Goal: Task Accomplishment & Management: Use online tool/utility

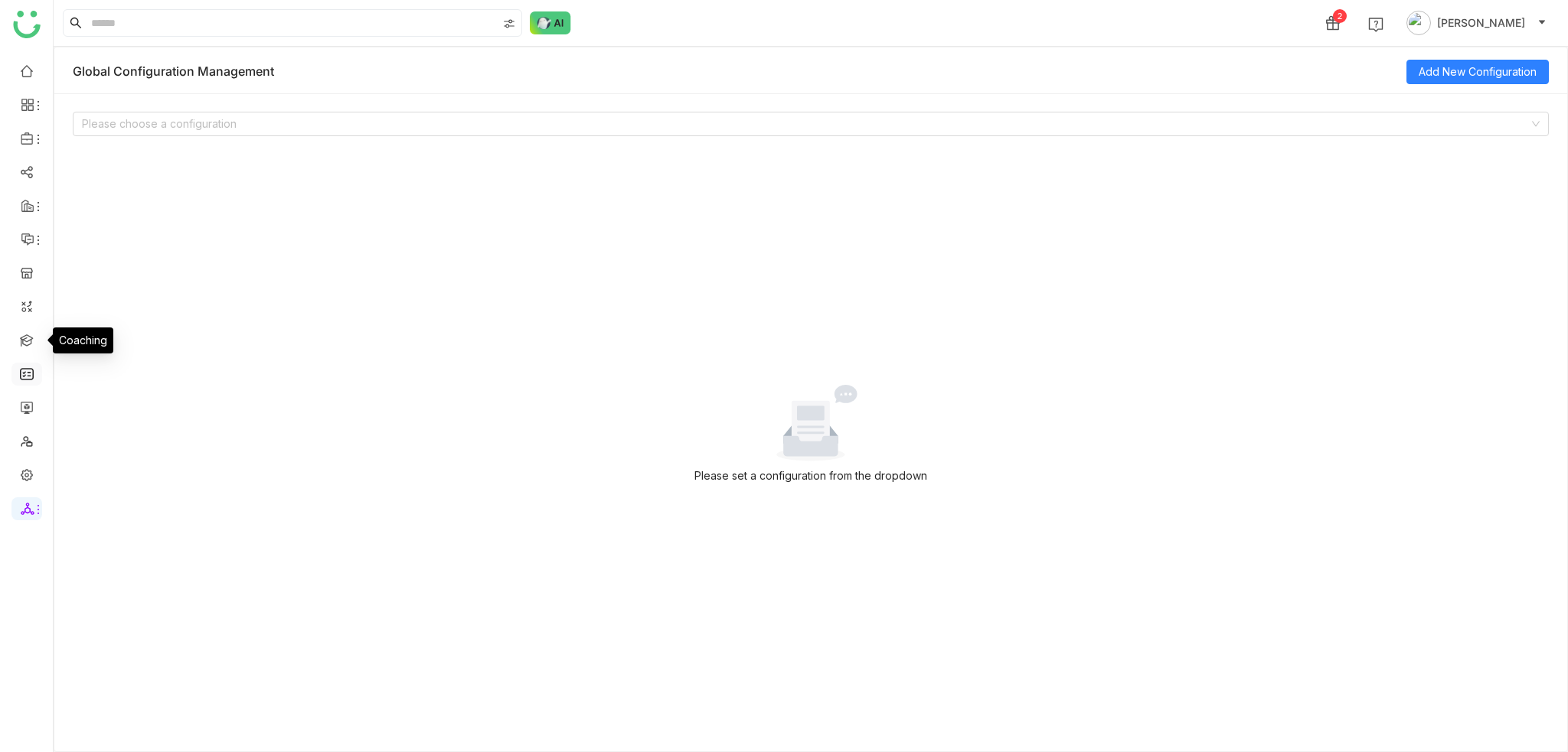
drag, startPoint x: 28, startPoint y: 326, endPoint x: 19, endPoint y: 378, distance: 52.8
click at [28, 320] on ul at bounding box center [26, 290] width 53 height 482
click at [30, 403] on link at bounding box center [26, 407] width 13 height 13
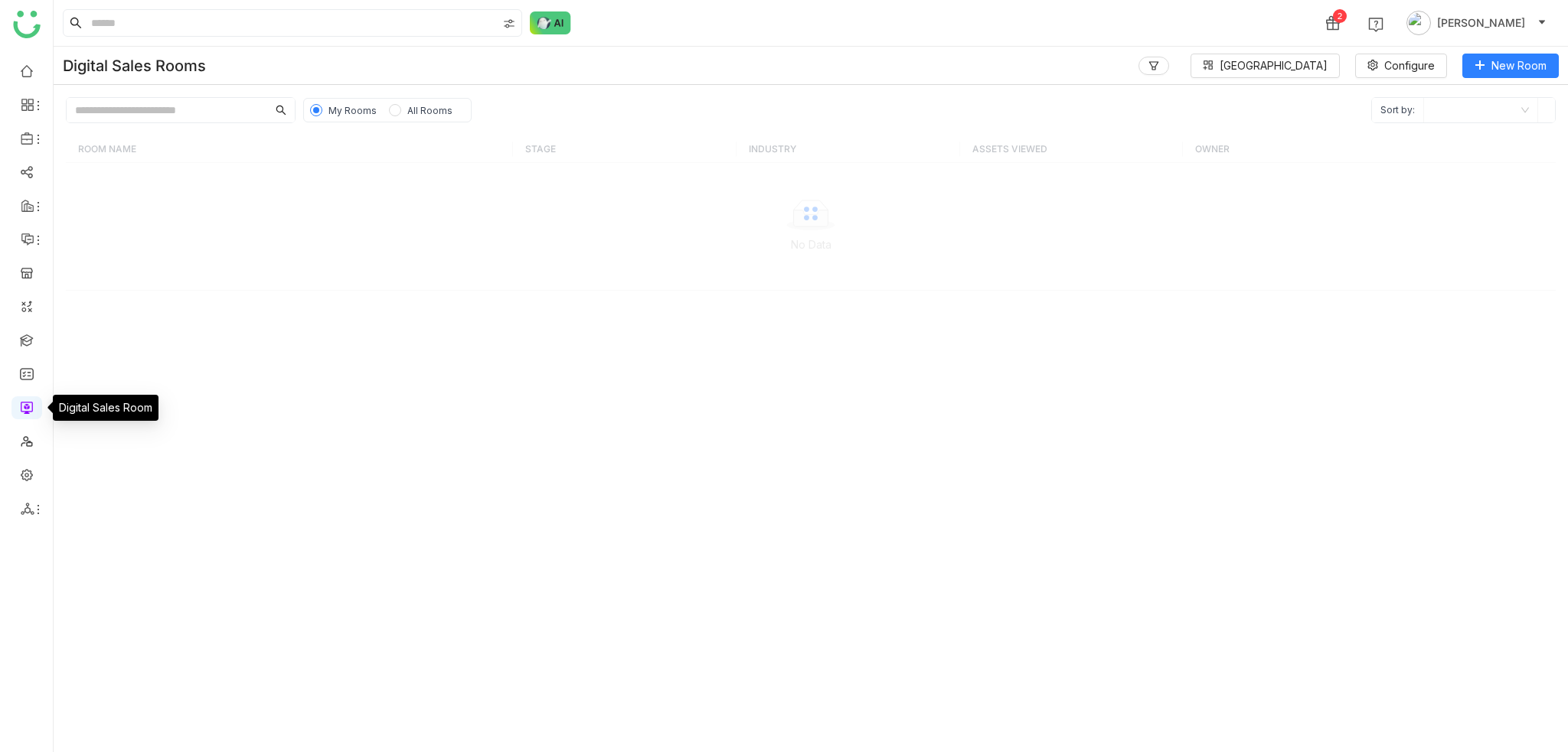
click at [20, 403] on link at bounding box center [26, 407] width 13 height 13
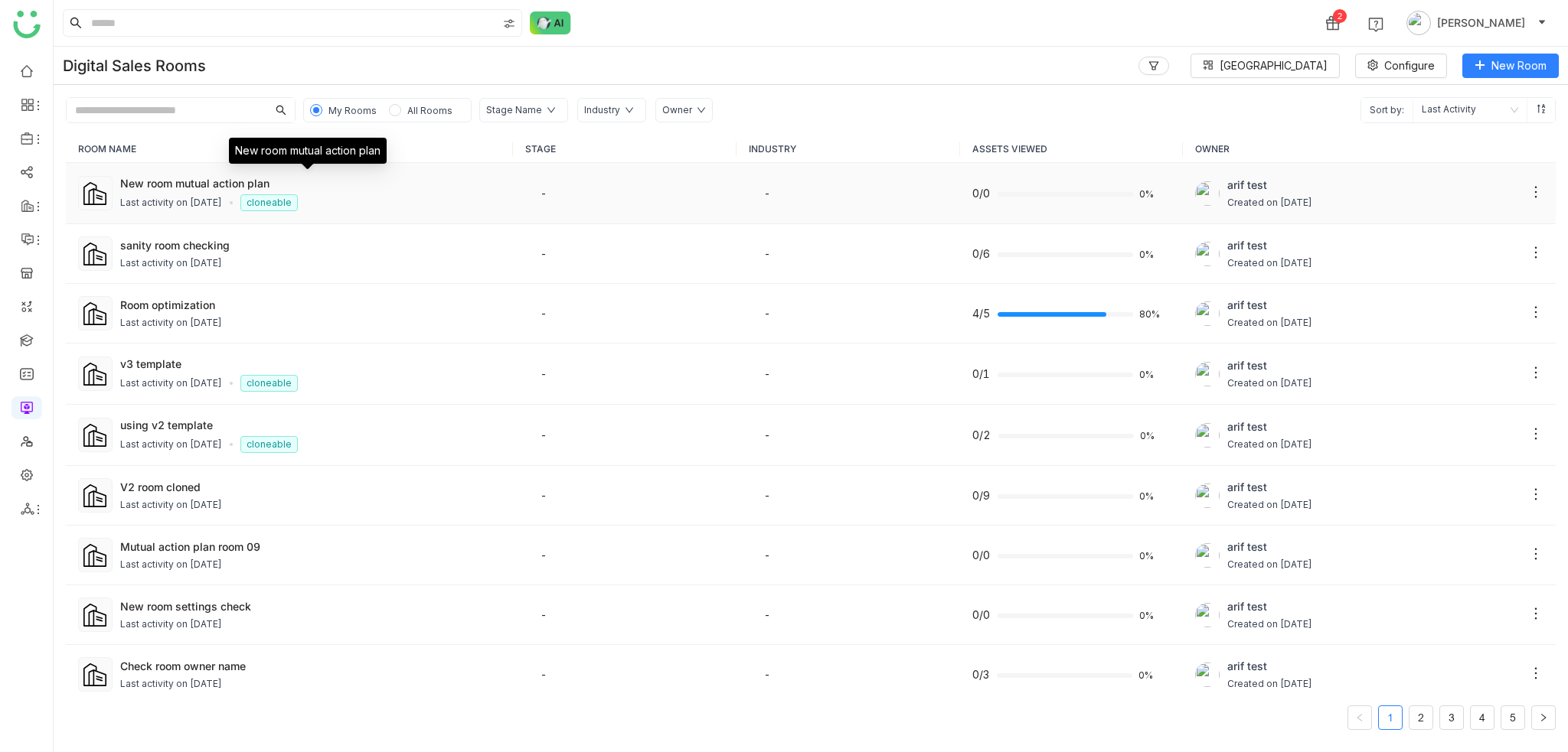
click at [228, 189] on div "New room mutual action plan" at bounding box center [310, 183] width 380 height 16
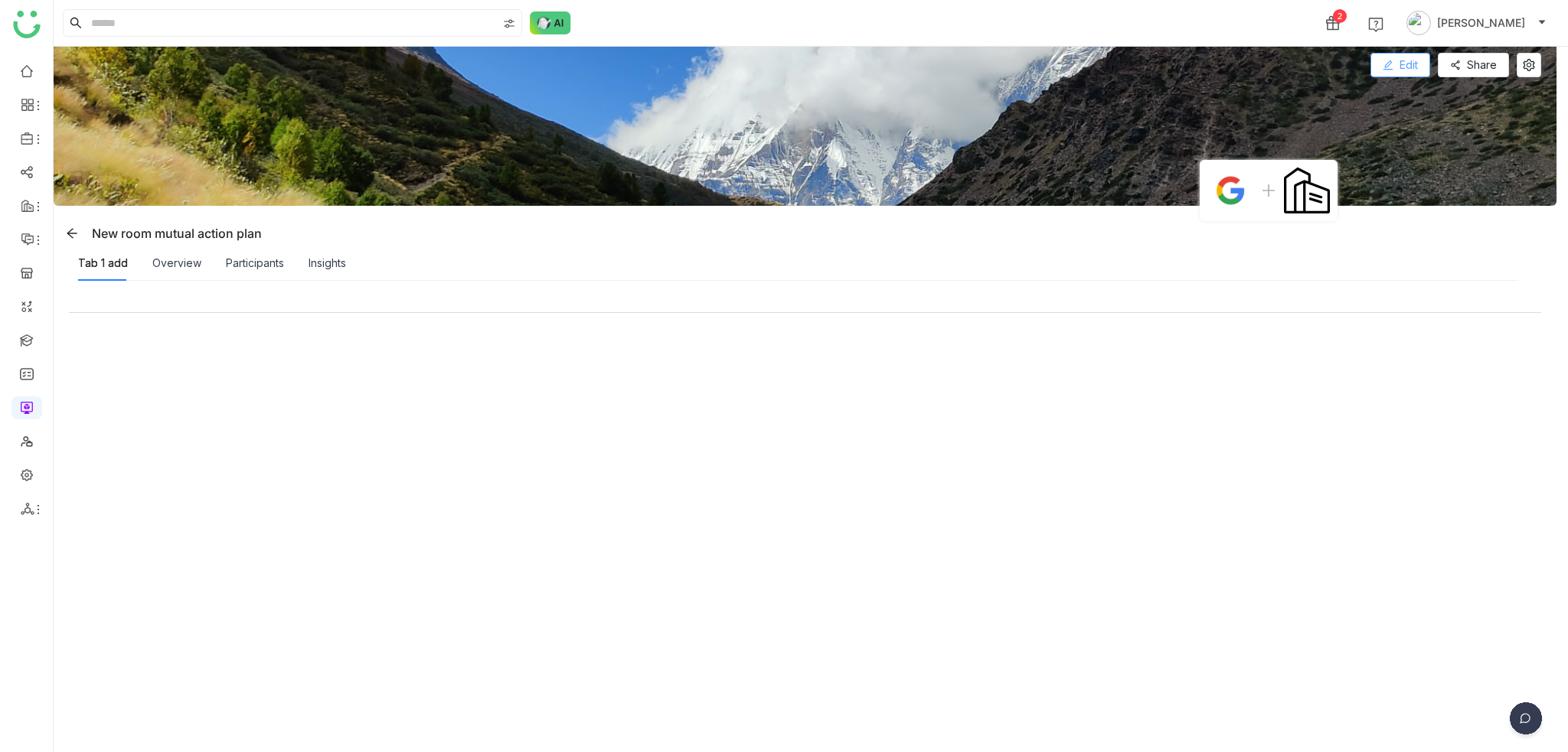
click at [1419, 75] on button "Edit" at bounding box center [1400, 65] width 60 height 25
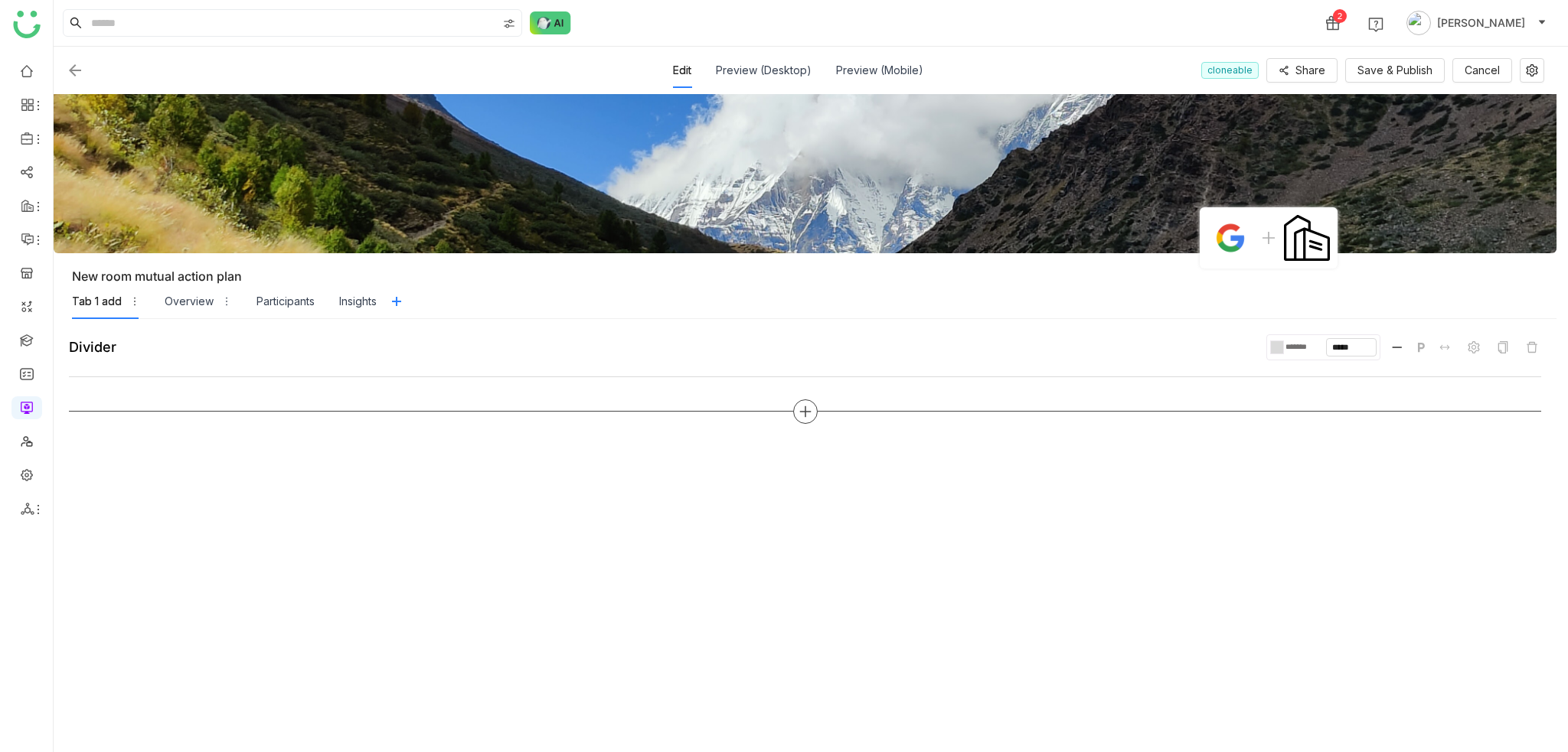
click at [808, 408] on icon at bounding box center [805, 411] width 13 height 13
type input "***"
click at [875, 361] on span "Rich Text" at bounding box center [886, 369] width 47 height 16
click at [1528, 482] on div "**********" at bounding box center [903, 533] width 1275 height 152
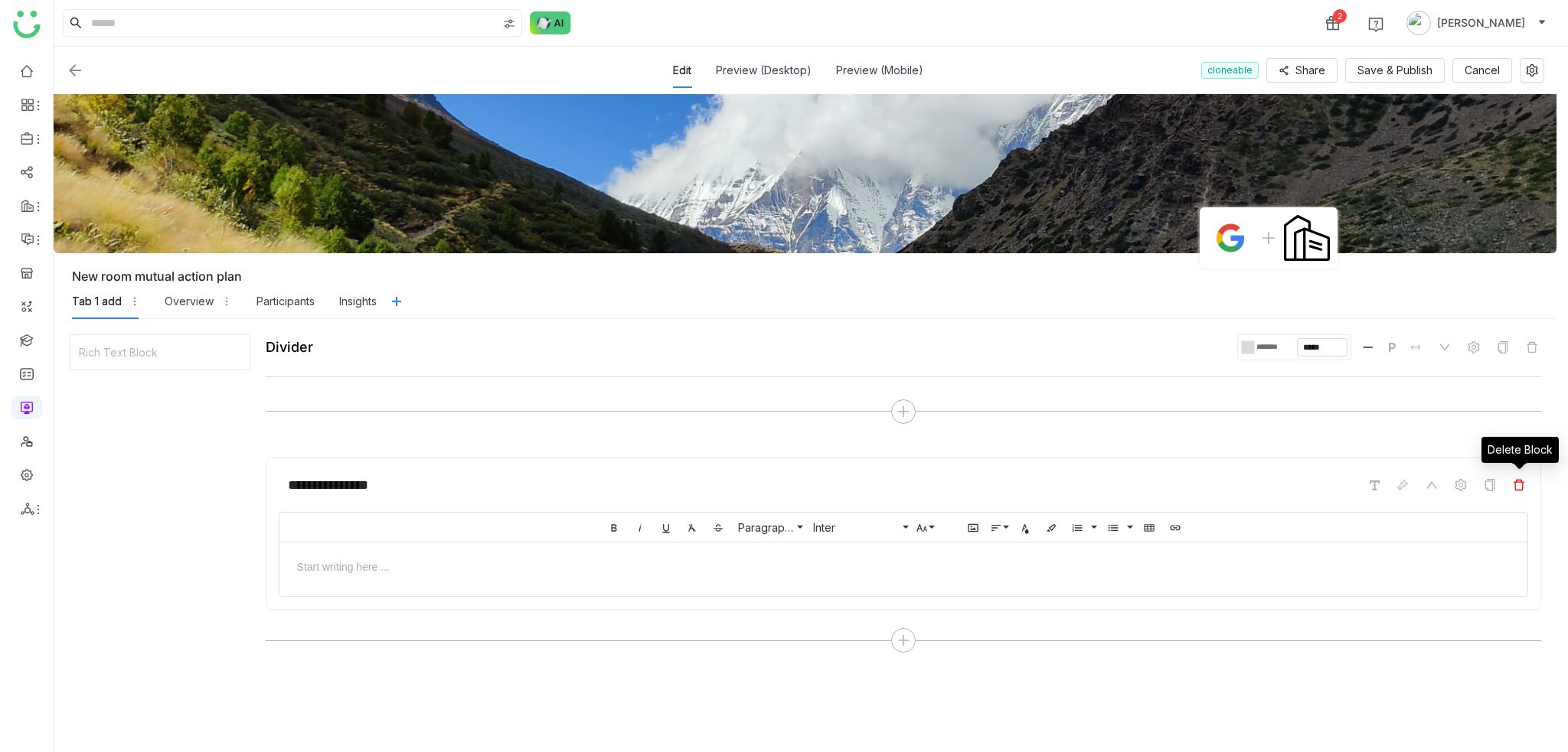
click at [1523, 486] on icon at bounding box center [1519, 485] width 12 height 12
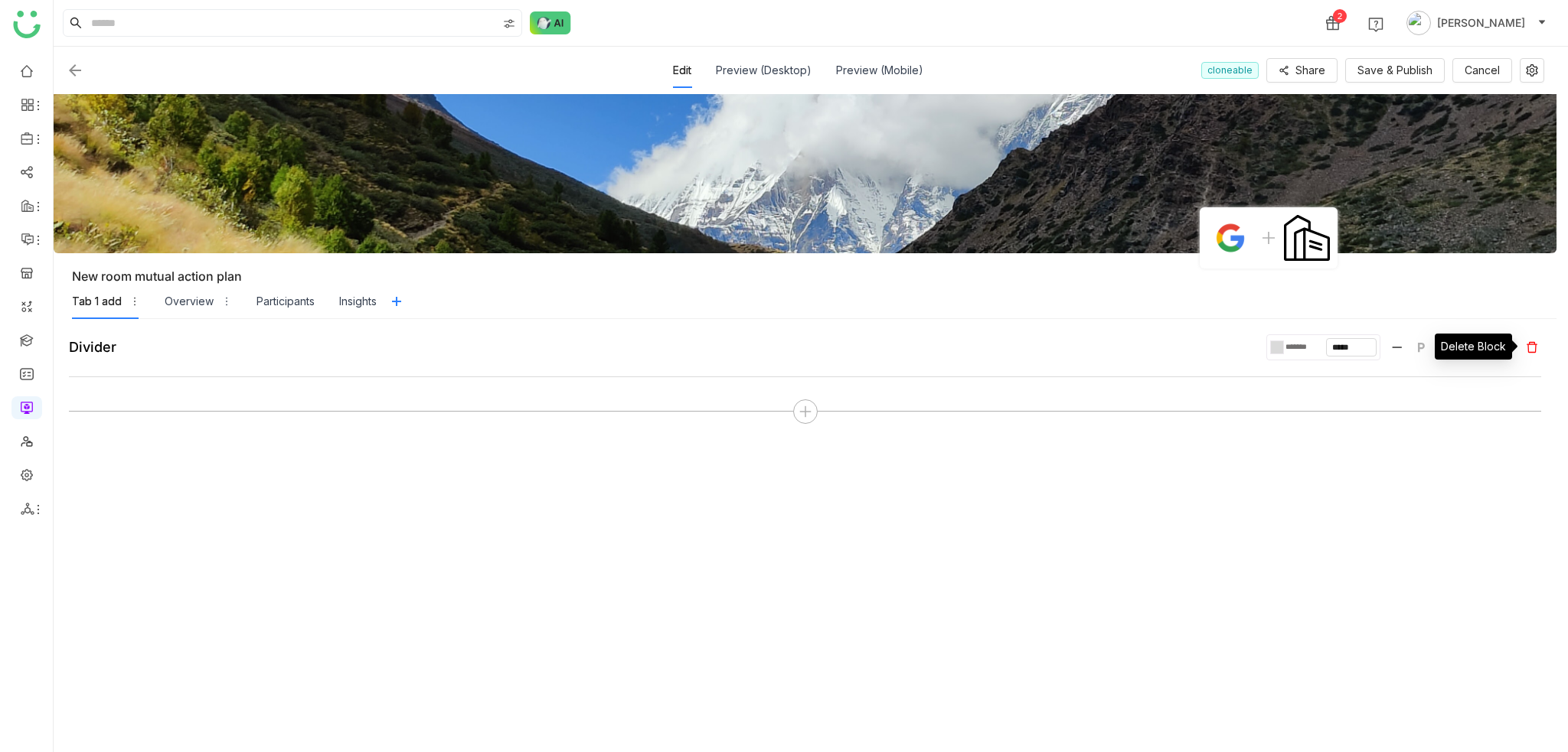
click at [1531, 342] on icon at bounding box center [1531, 347] width 11 height 11
click at [800, 361] on icon at bounding box center [805, 364] width 13 height 13
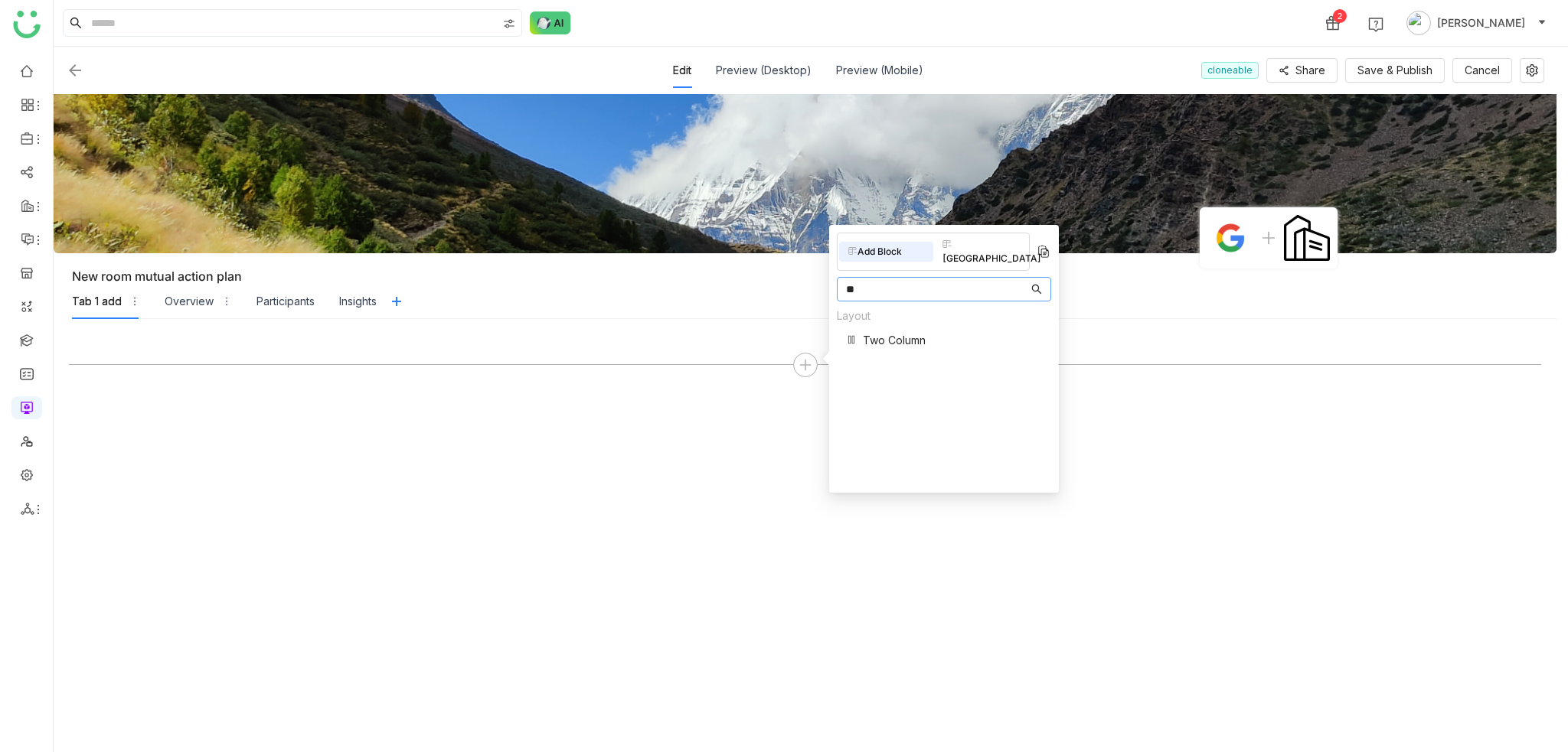
type input "**"
click at [927, 322] on div "Layout Two Column" at bounding box center [944, 333] width 215 height 50
click at [876, 332] on span "Two Column" at bounding box center [894, 340] width 62 height 16
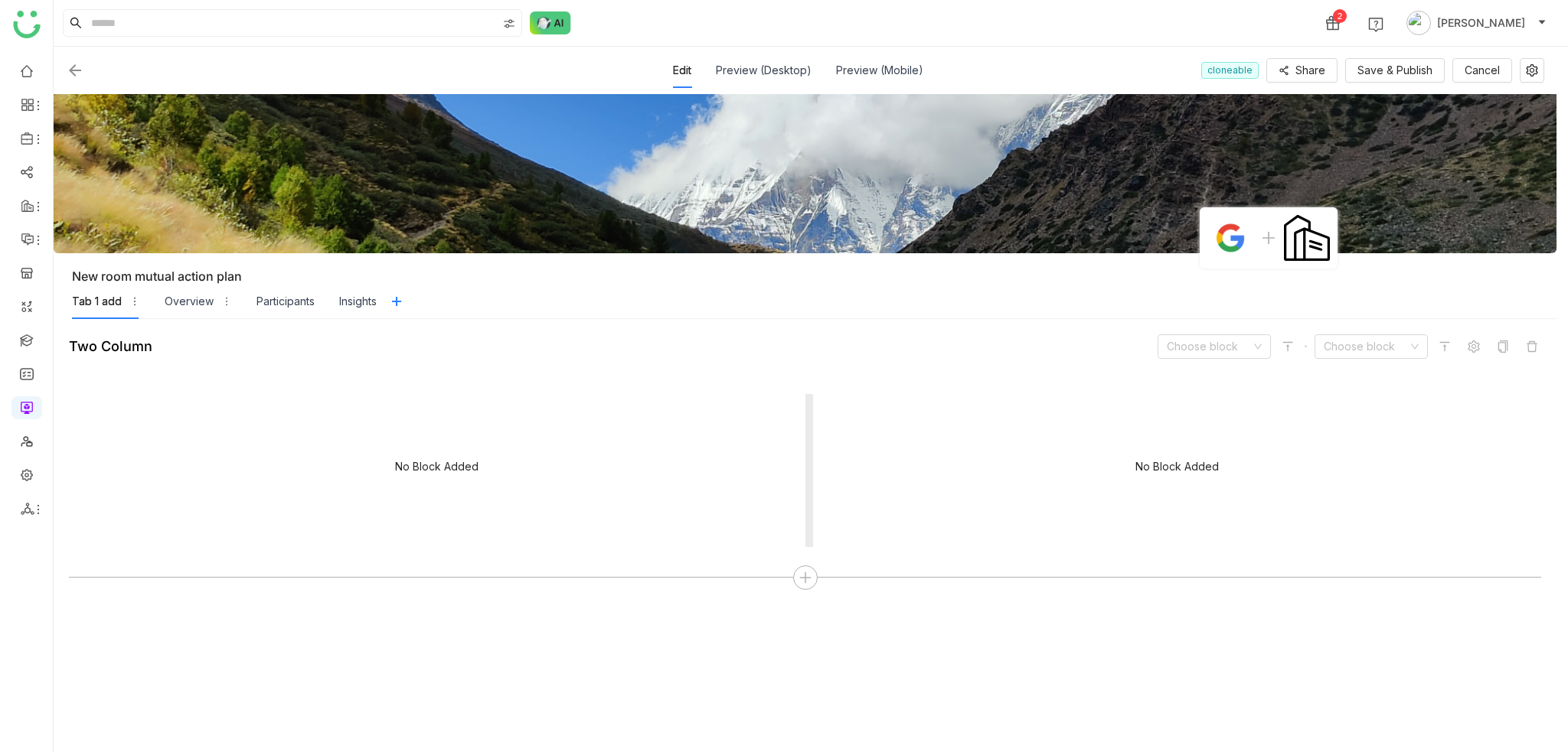
click at [525, 481] on div "No Block Added" at bounding box center [436, 471] width 736 height 153
click at [1223, 339] on input at bounding box center [1208, 347] width 85 height 23
click at [1204, 373] on div "Rich Text" at bounding box center [1214, 376] width 95 height 17
click at [573, 408] on span "Start writing here ..." at bounding box center [586, 421] width 609 height 28
click at [548, 428] on div at bounding box center [584, 427] width 612 height 16
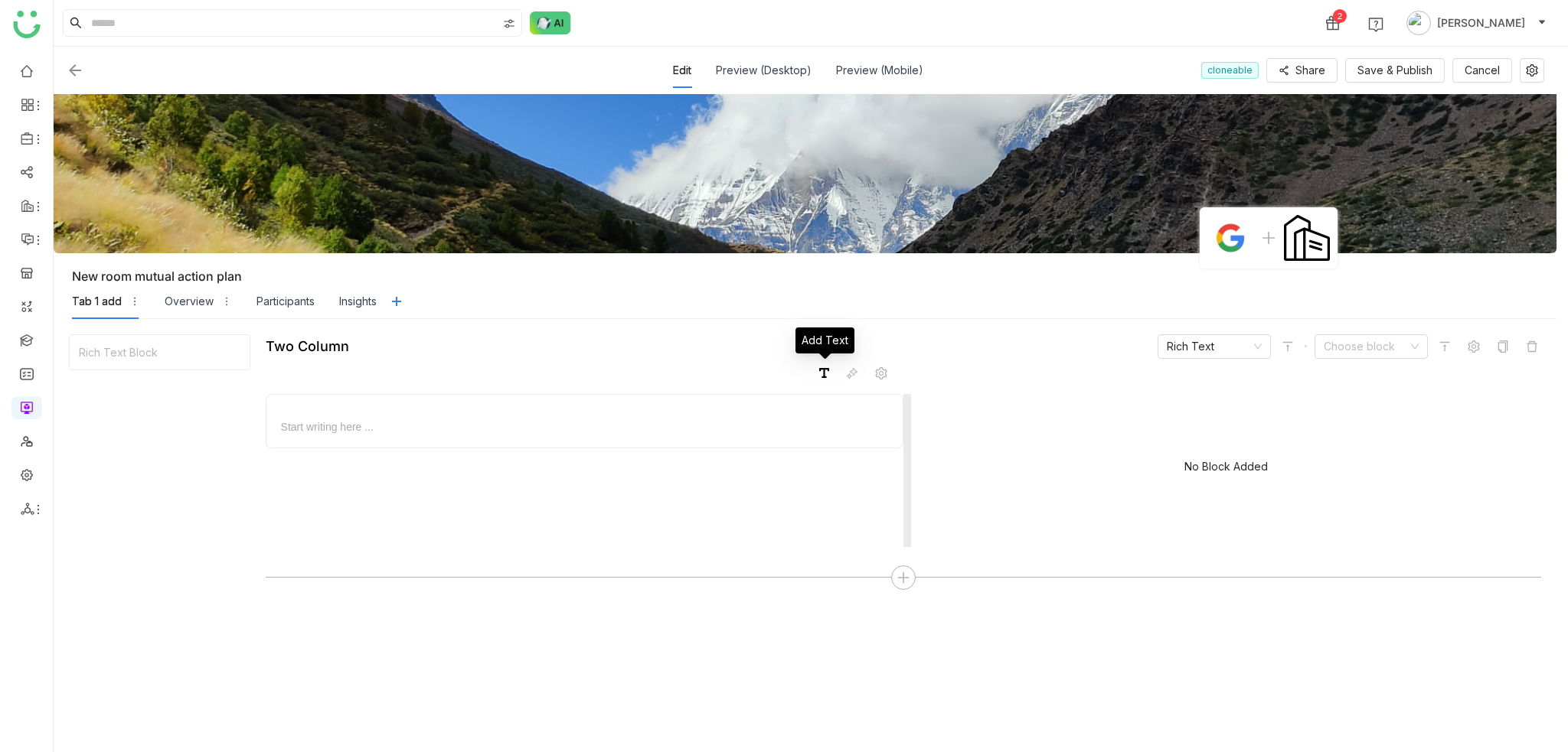
click at [829, 368] on span at bounding box center [824, 373] width 16 height 16
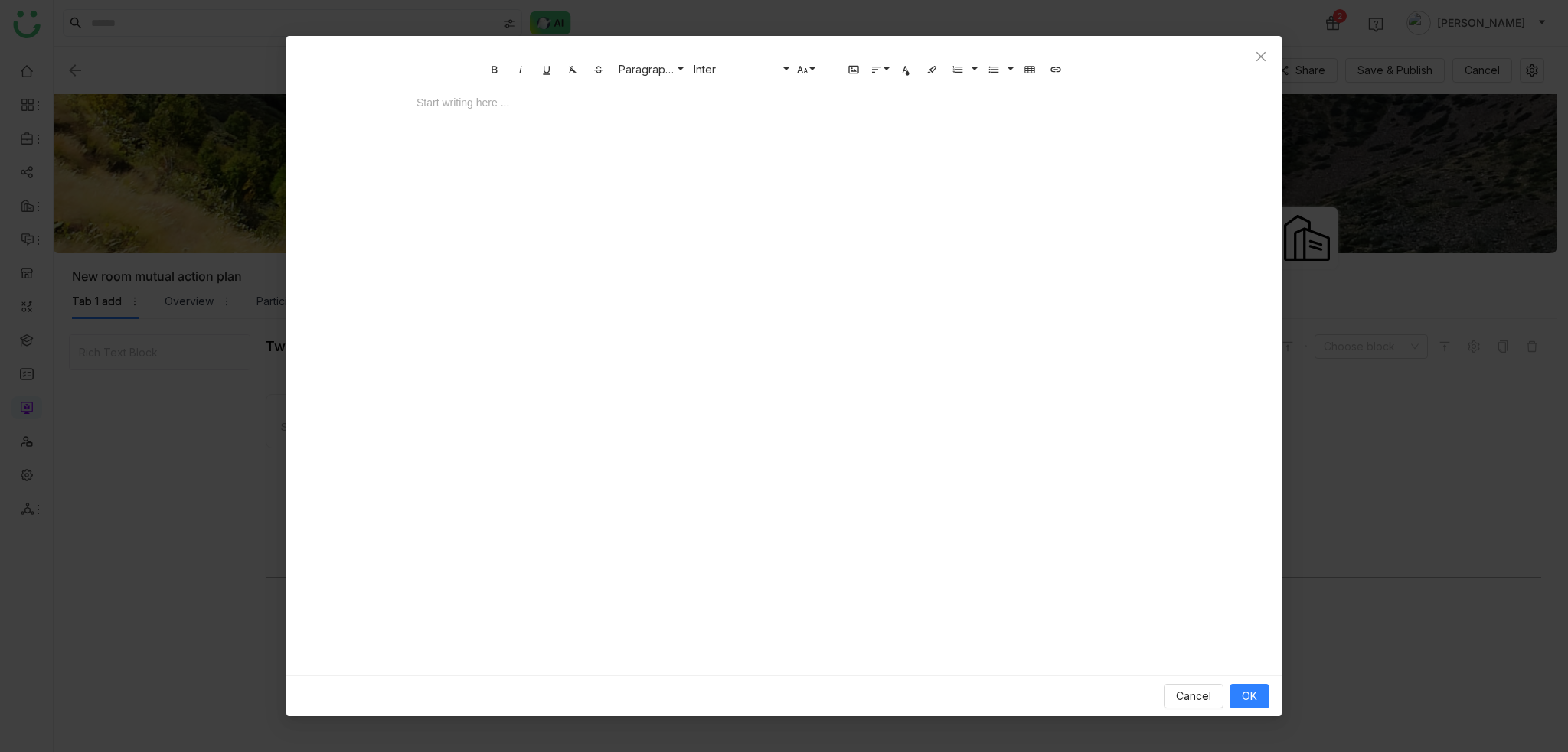
click at [589, 129] on div at bounding box center [784, 118] width 766 height 46
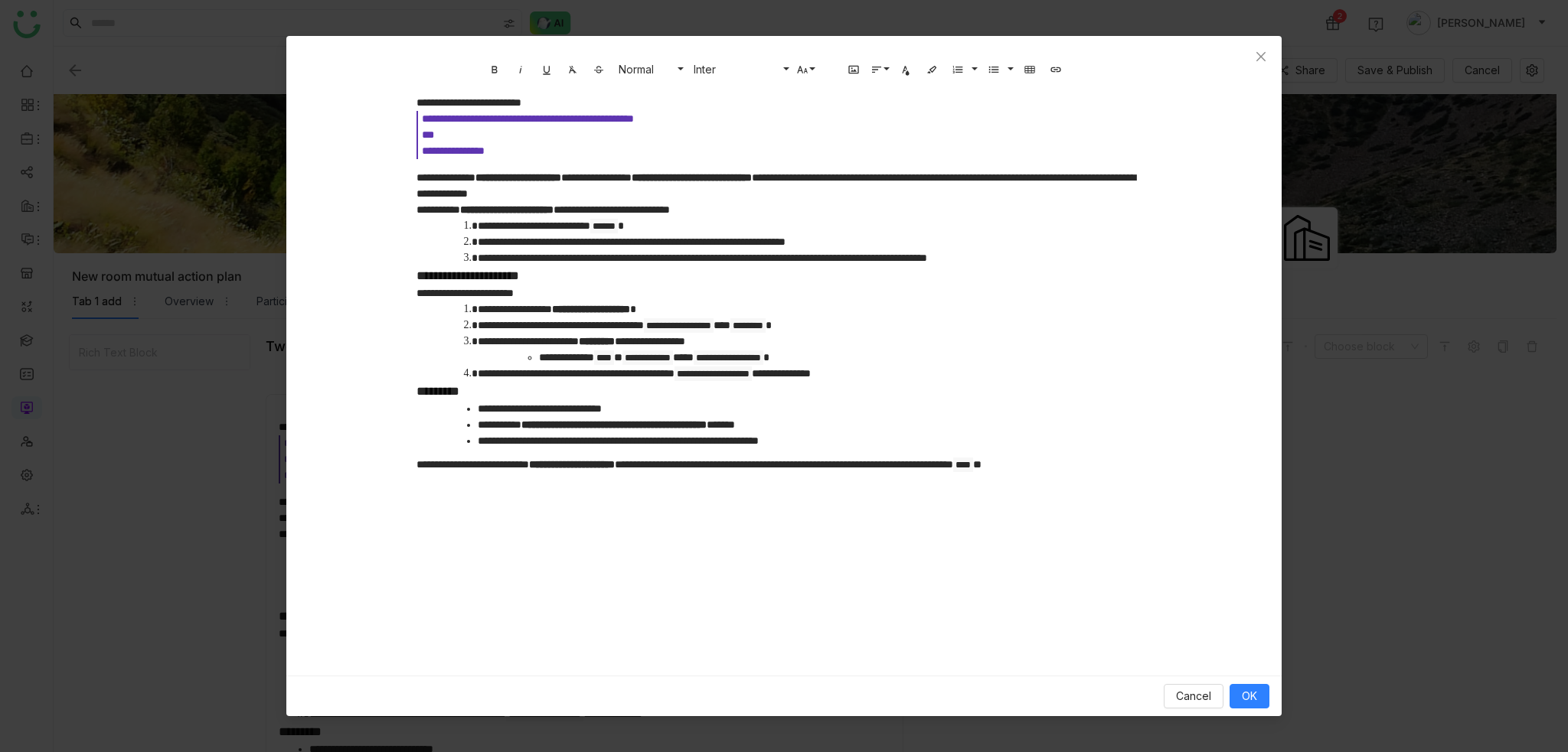
click at [784, 557] on div "**********" at bounding box center [784, 355] width 995 height 640
click at [805, 506] on div "**********" at bounding box center [784, 355] width 995 height 640
click at [816, 488] on p "**********" at bounding box center [784, 473] width 735 height 32
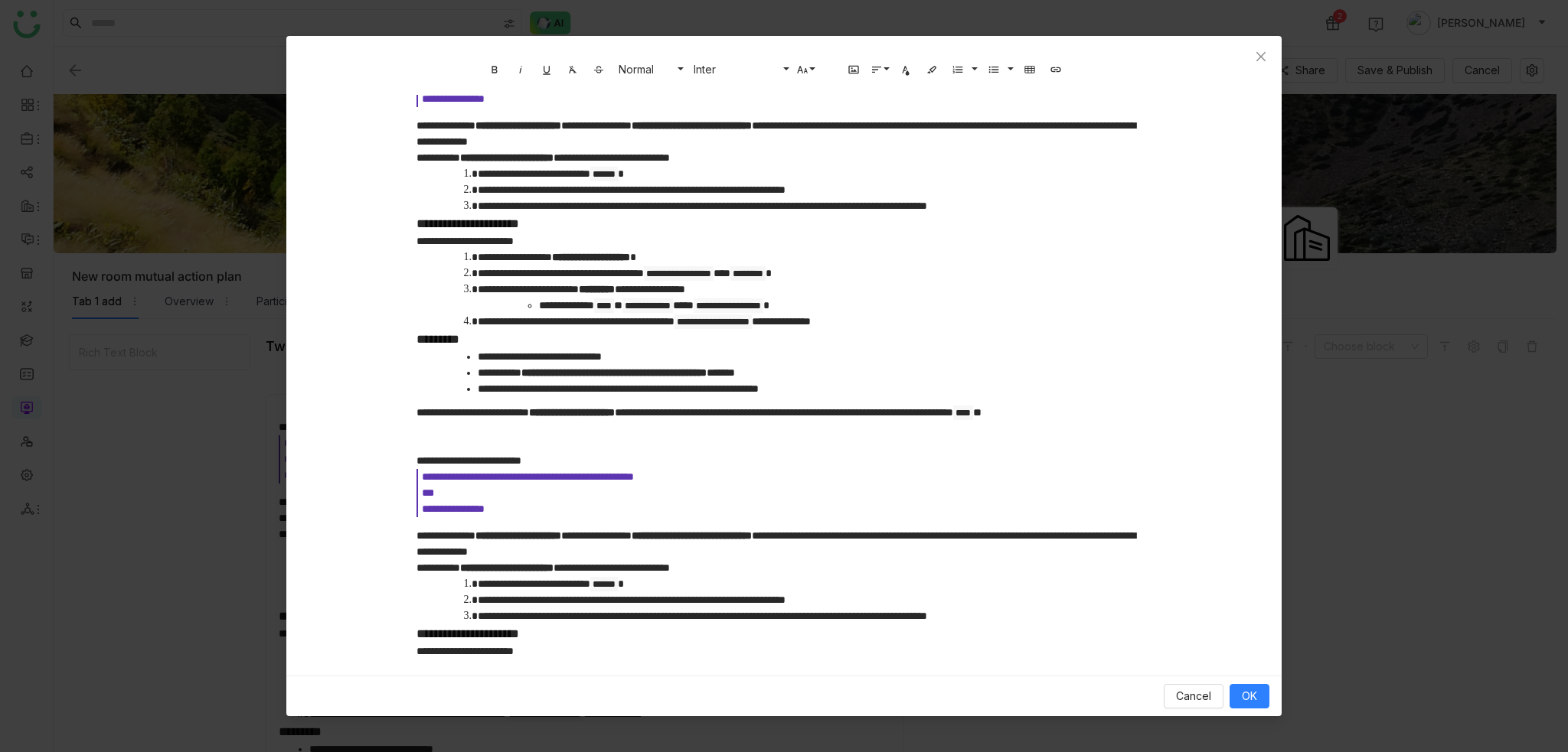
scroll to position [306, 0]
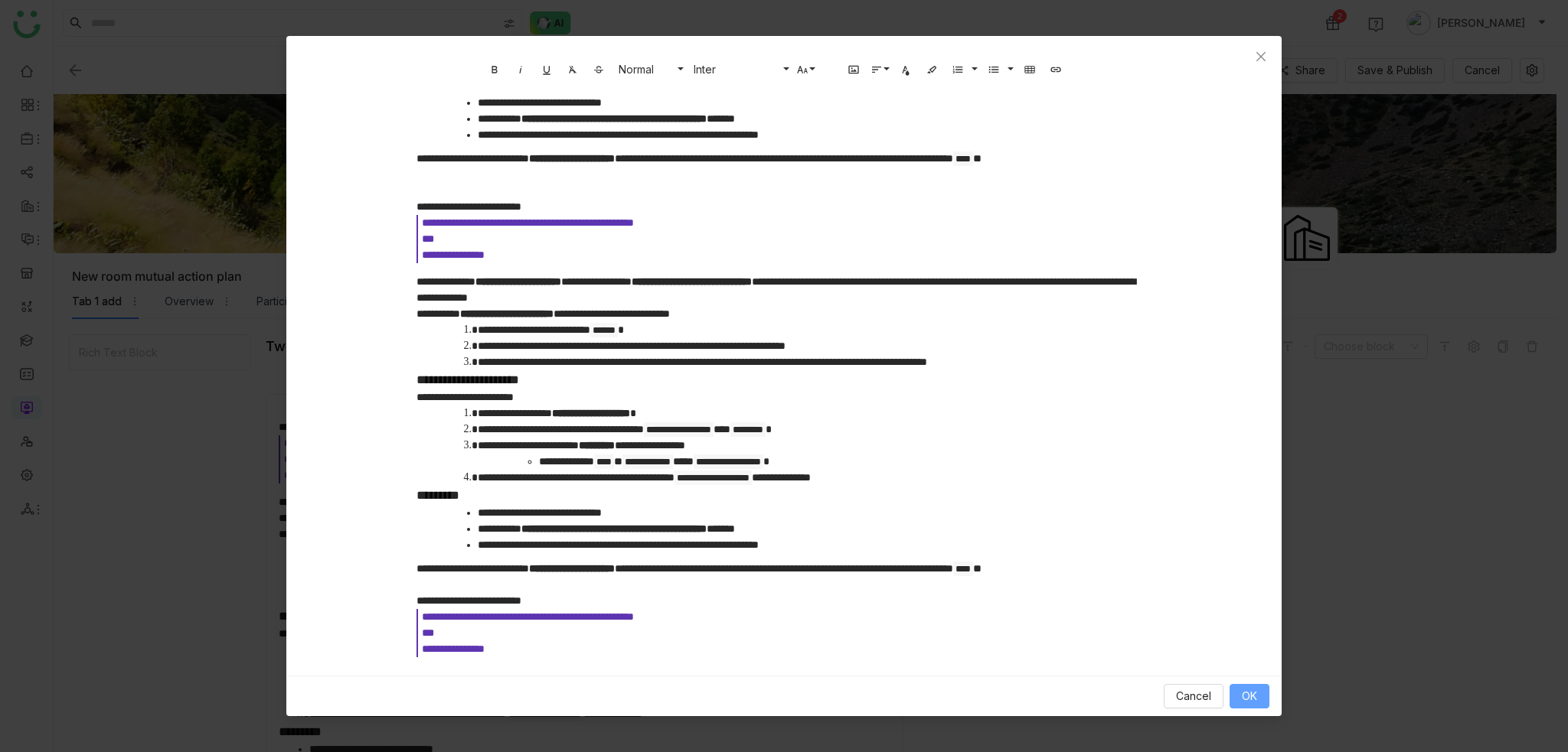
click at [1253, 691] on span "OK" at bounding box center [1248, 696] width 15 height 17
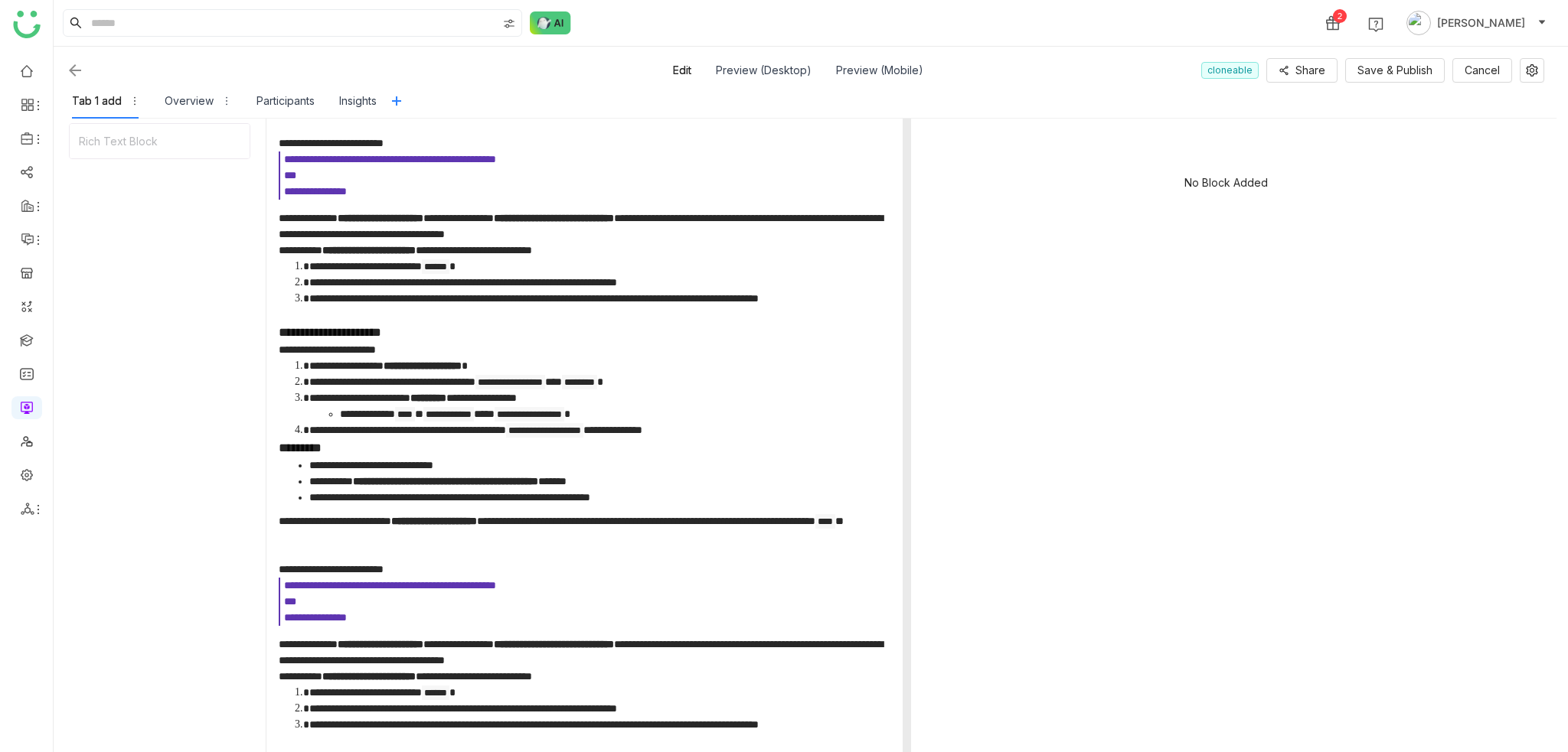
scroll to position [153, 0]
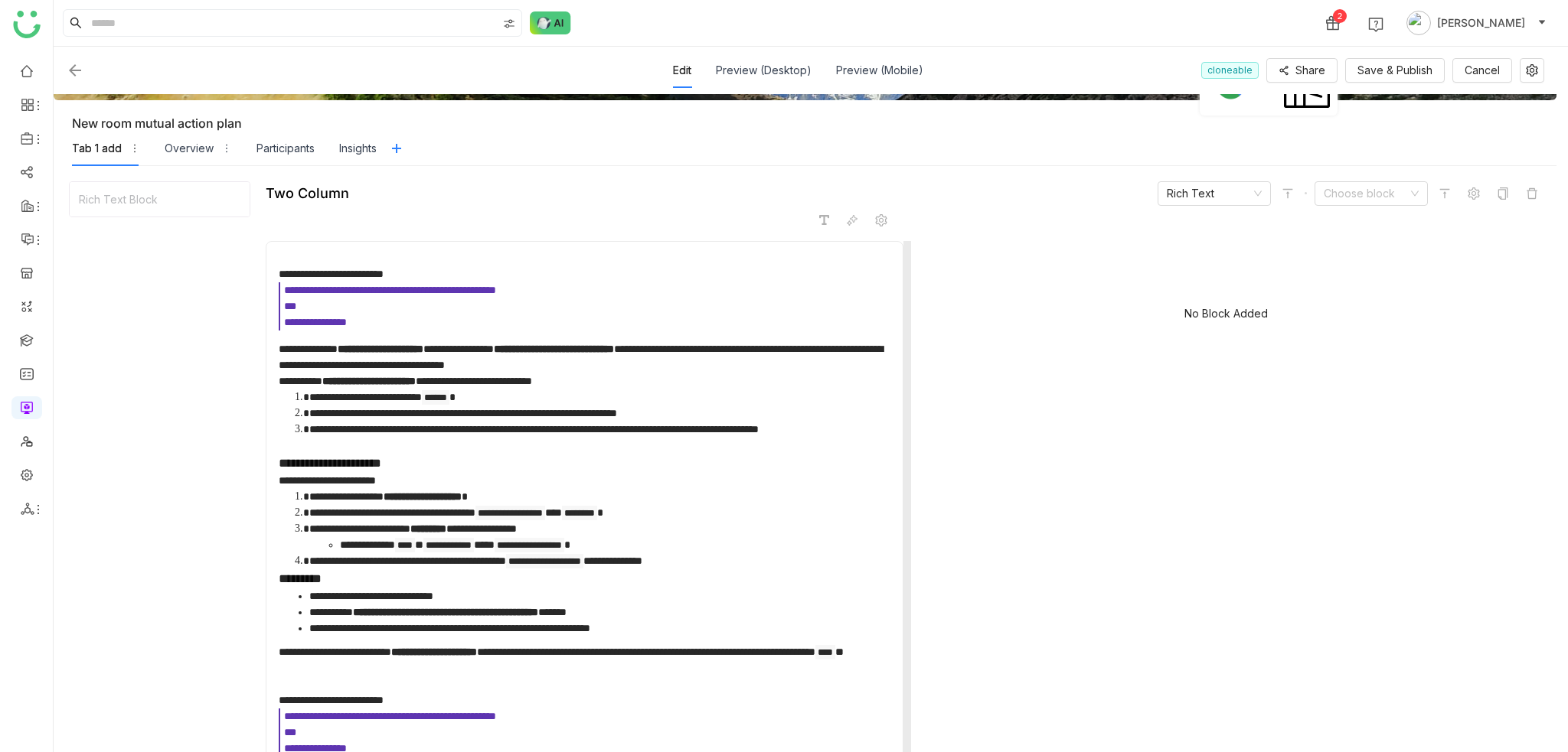
click at [859, 278] on p "**********" at bounding box center [585, 274] width 613 height 16
click at [887, 278] on p "**********" at bounding box center [585, 274] width 613 height 16
click at [942, 281] on div "No Block Added" at bounding box center [1226, 318] width 630 height 153
click at [18, 133] on div at bounding box center [27, 138] width 30 height 13
click at [81, 221] on link "Library" at bounding box center [107, 226] width 100 height 11
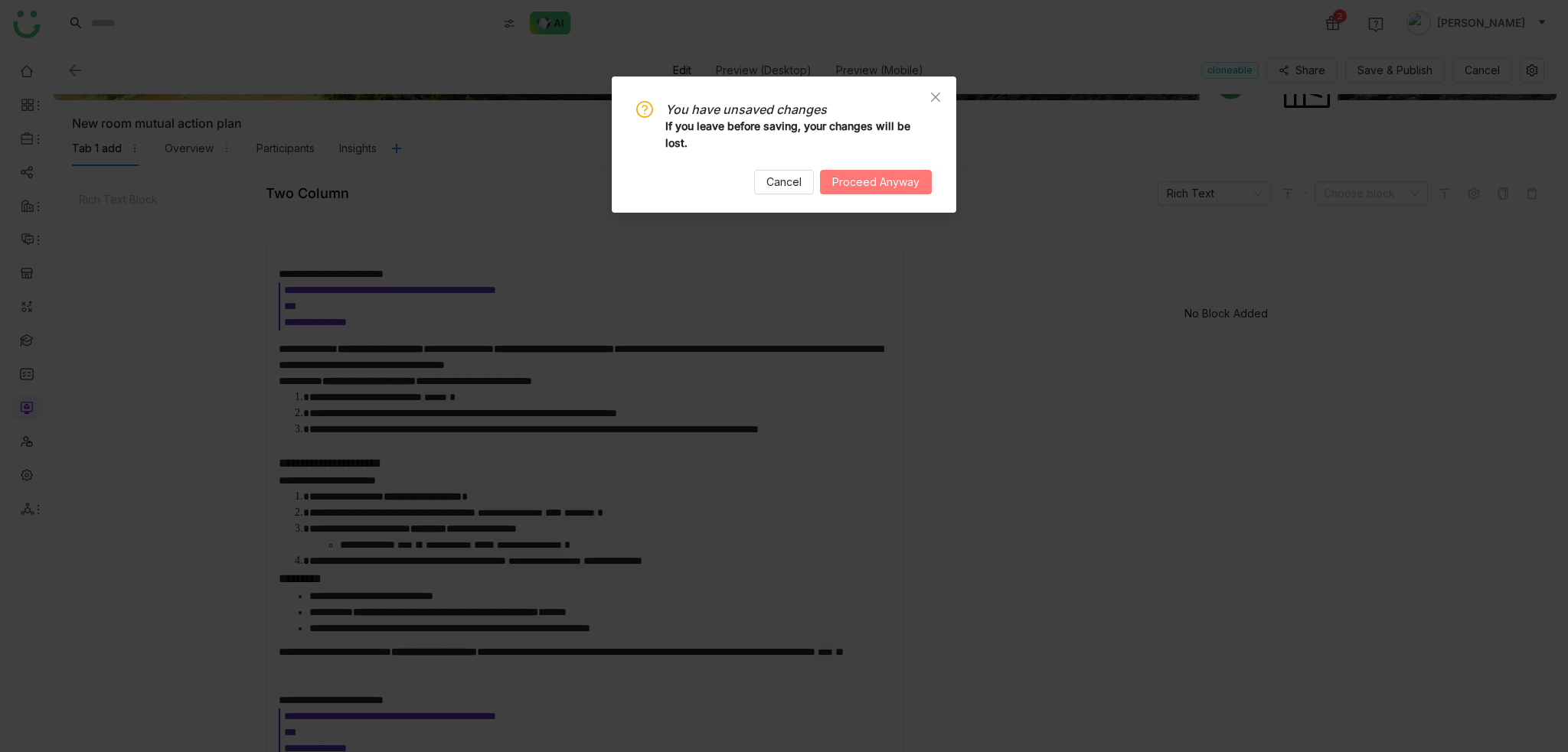
click at [878, 189] on span "Proceed Anyway" at bounding box center [876, 182] width 87 height 17
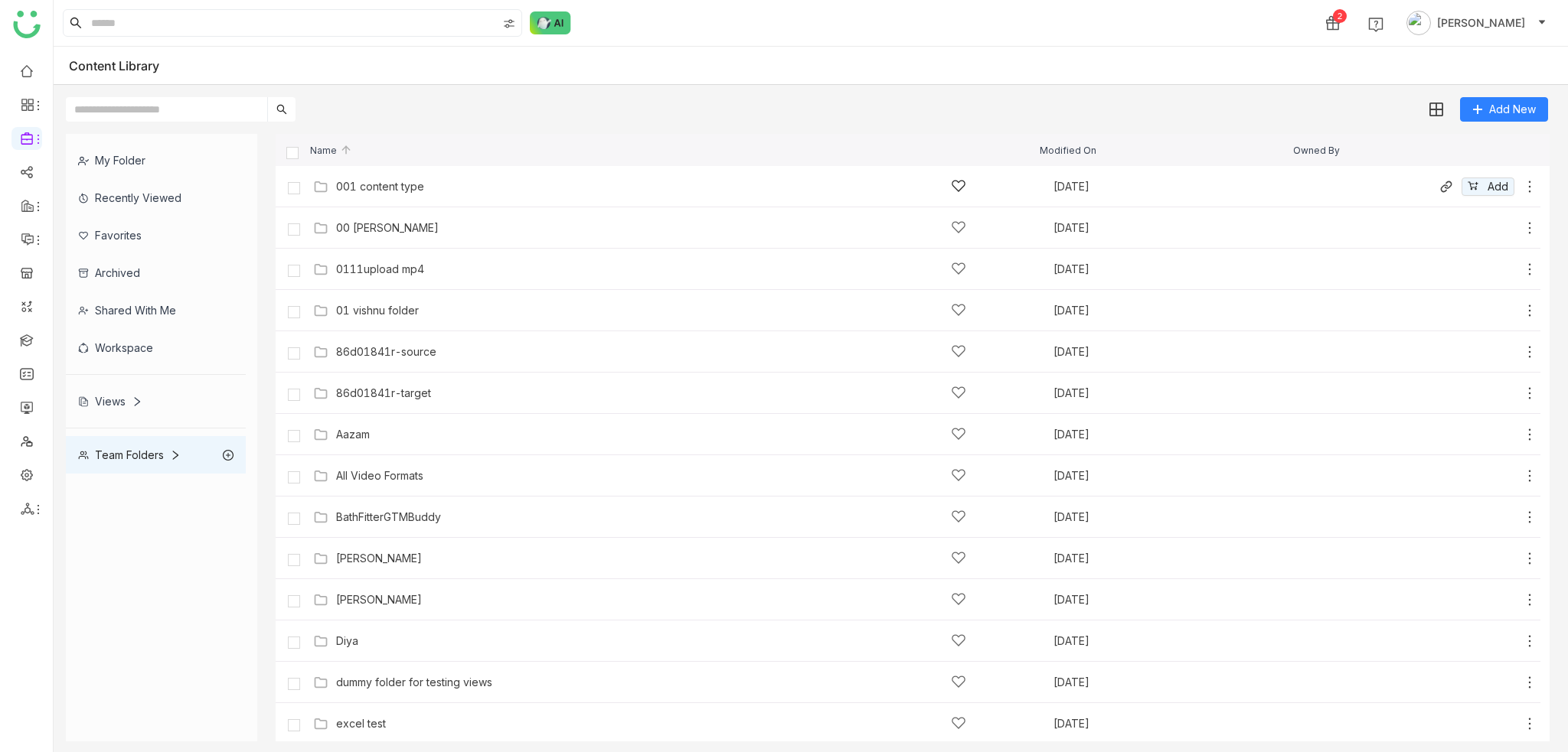
click at [391, 192] on div "001 content type" at bounding box center [379, 187] width 88 height 12
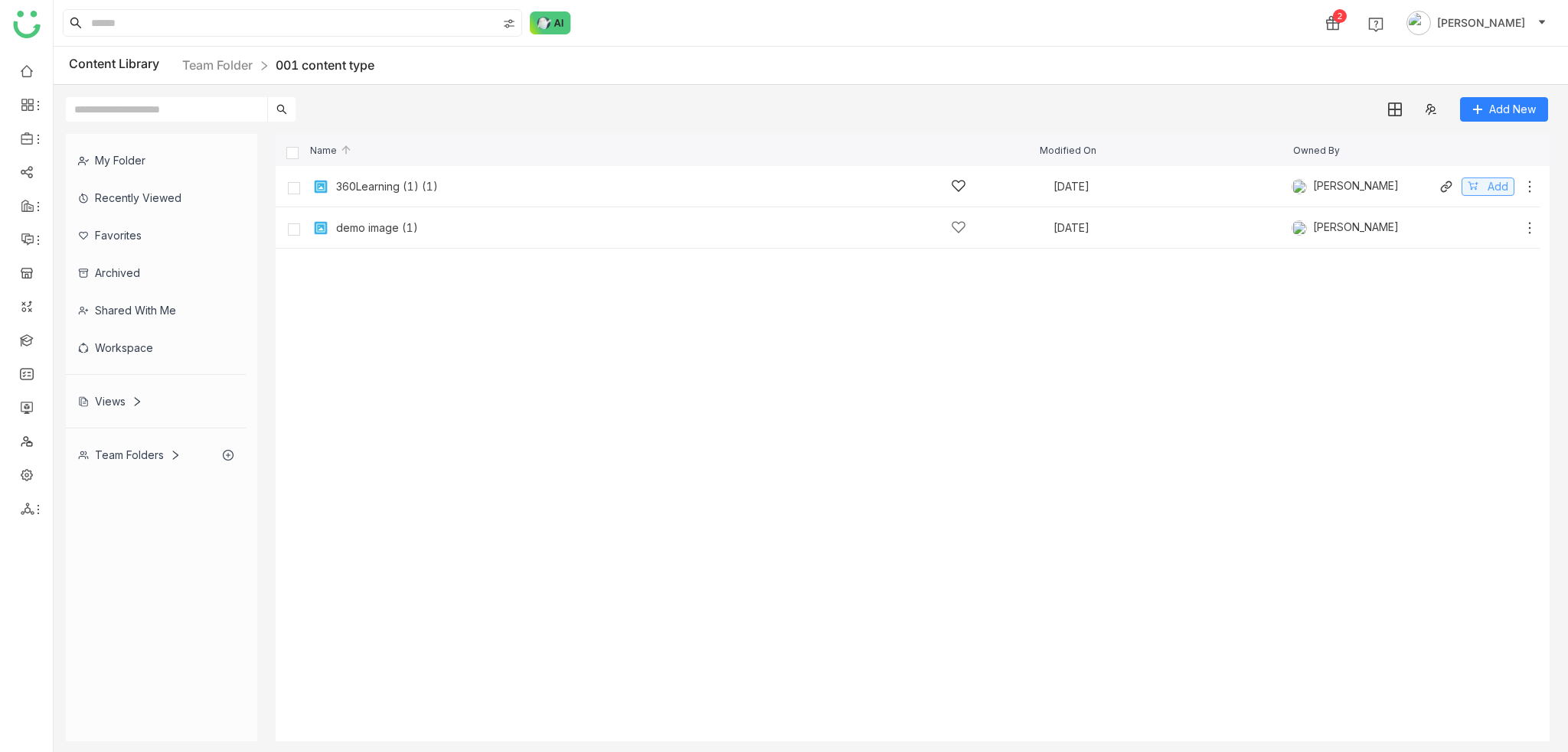
click at [1489, 186] on span "Add" at bounding box center [1497, 186] width 20 height 17
click at [1495, 234] on span "Add" at bounding box center [1497, 228] width 20 height 17
click at [1488, 183] on span "Added" at bounding box center [1491, 186] width 35 height 17
click at [1488, 229] on span "Added" at bounding box center [1491, 228] width 35 height 17
click at [1117, 84] on gtmb-library-container "Content Library Team Folder 001 content type Add New My Folder Recently Viewed …" at bounding box center [810, 399] width 1515 height 706
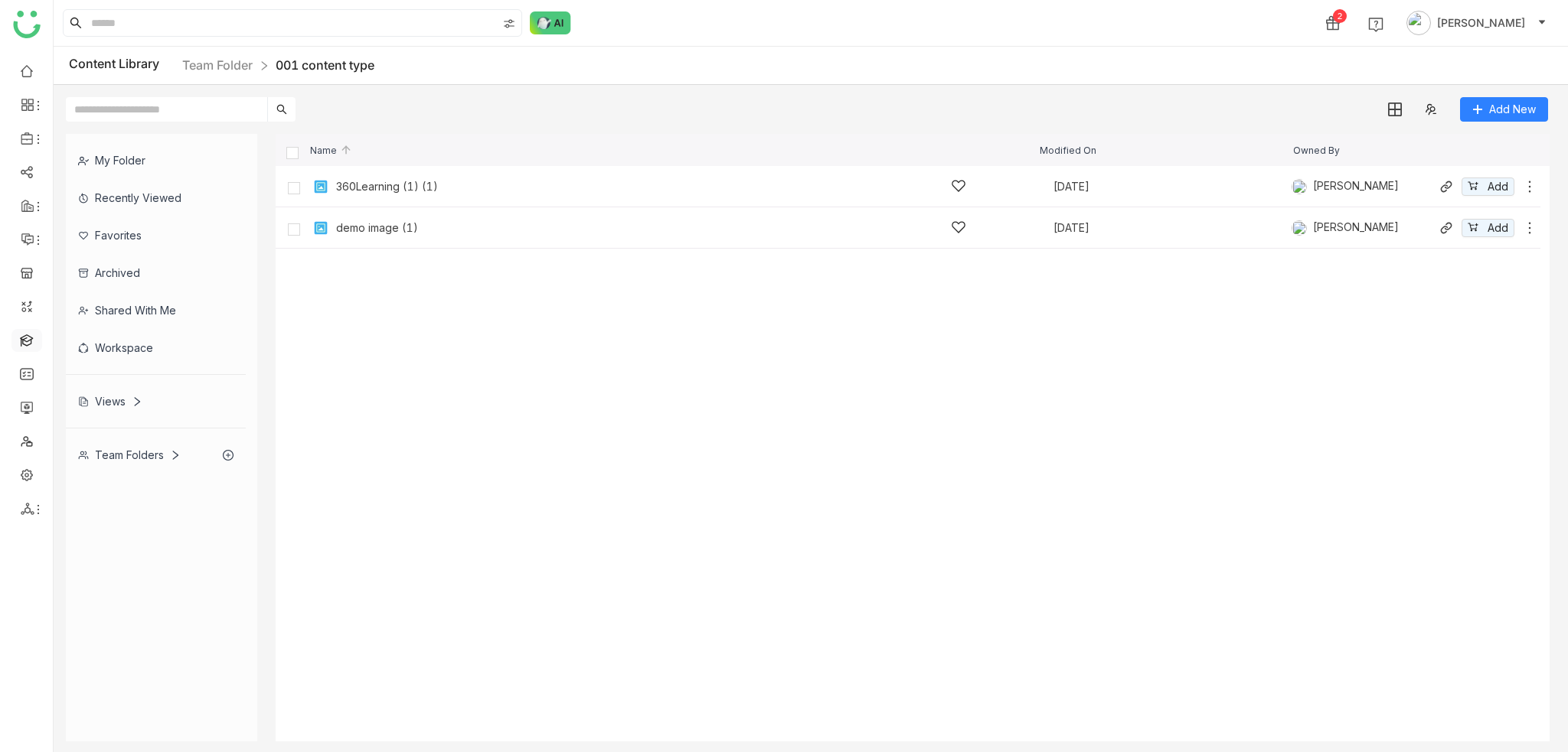
click at [30, 346] on link at bounding box center [26, 339] width 13 height 13
click at [34, 337] on link at bounding box center [26, 339] width 13 height 13
